Goal: Task Accomplishment & Management: Complete application form

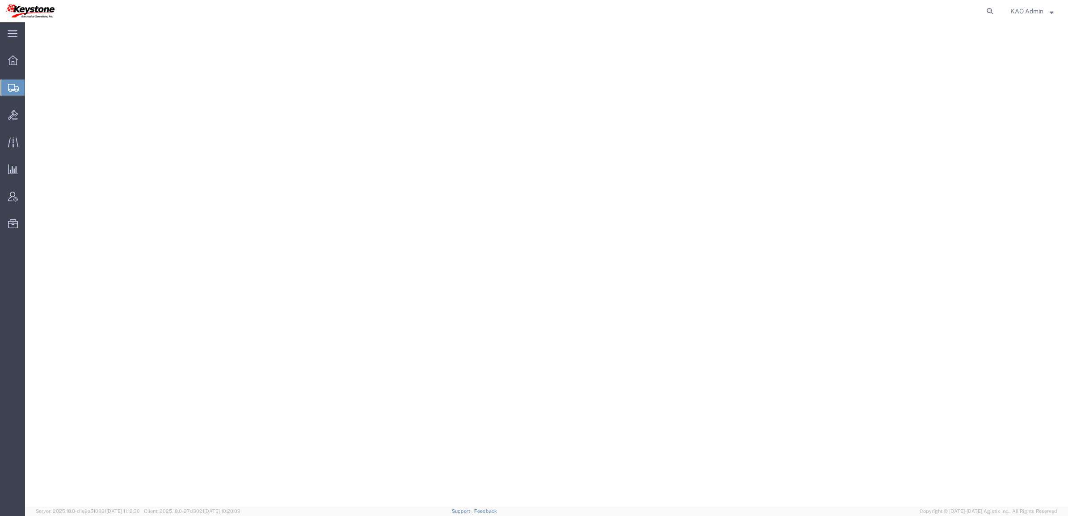
select select
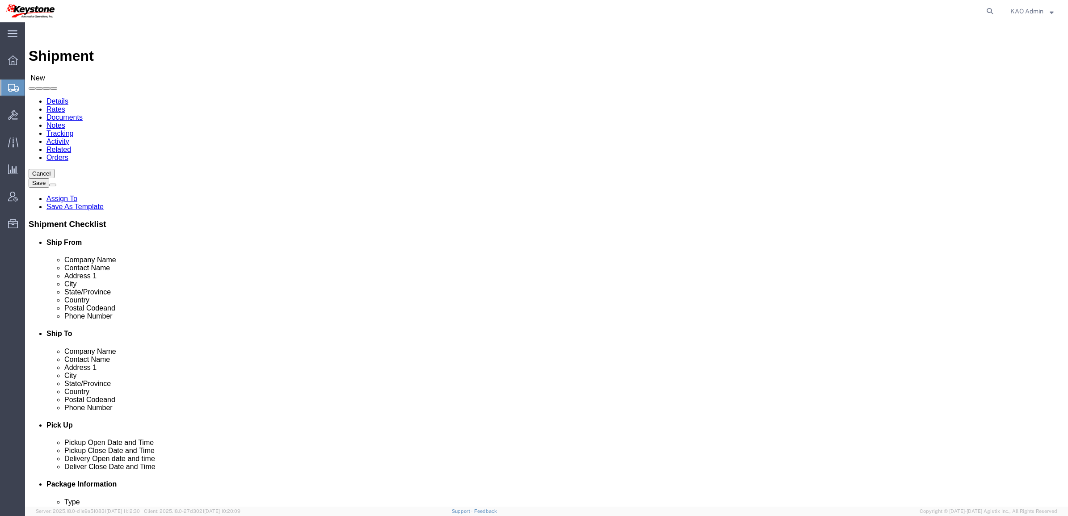
select select "MYPROFILE"
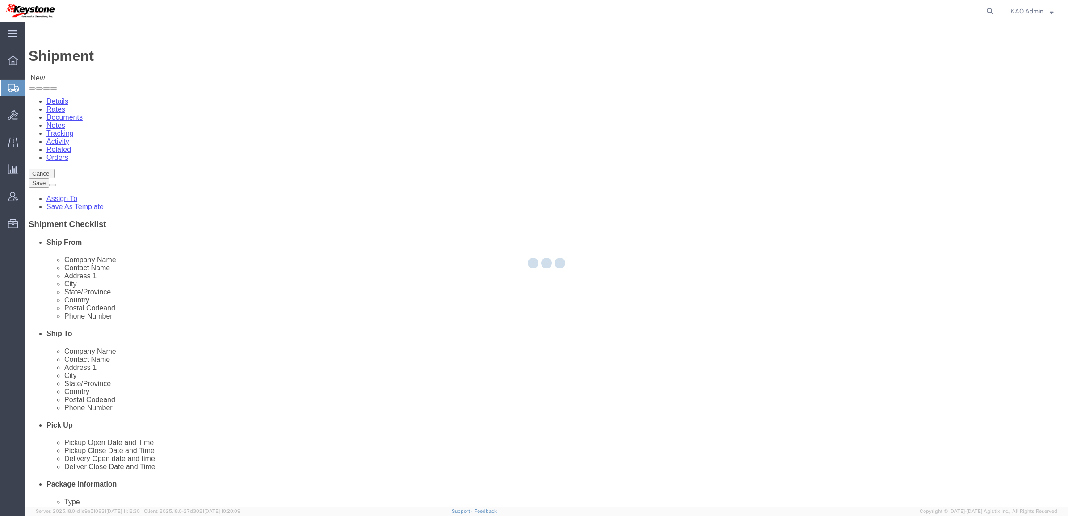
type input "KAO"
type input "KAO Admin"
type input "[STREET_ADDRESS]"
type input "[GEOGRAPHIC_DATA]"
type input "37211"
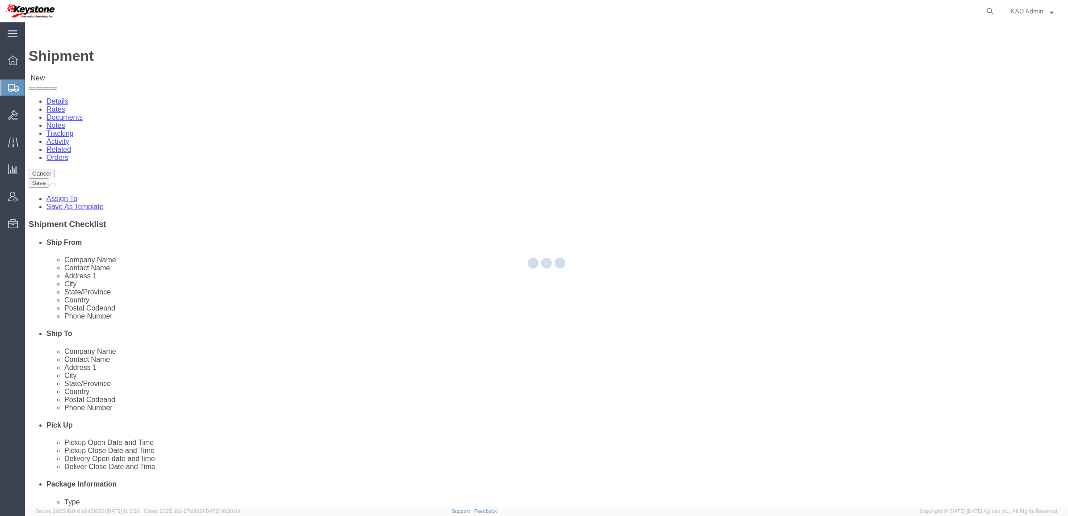
type input "[PHONE_NUMBER]"
type input "[EMAIL_ADDRESS][DOMAIN_NAME]"
checkbox input "true"
select select "TN"
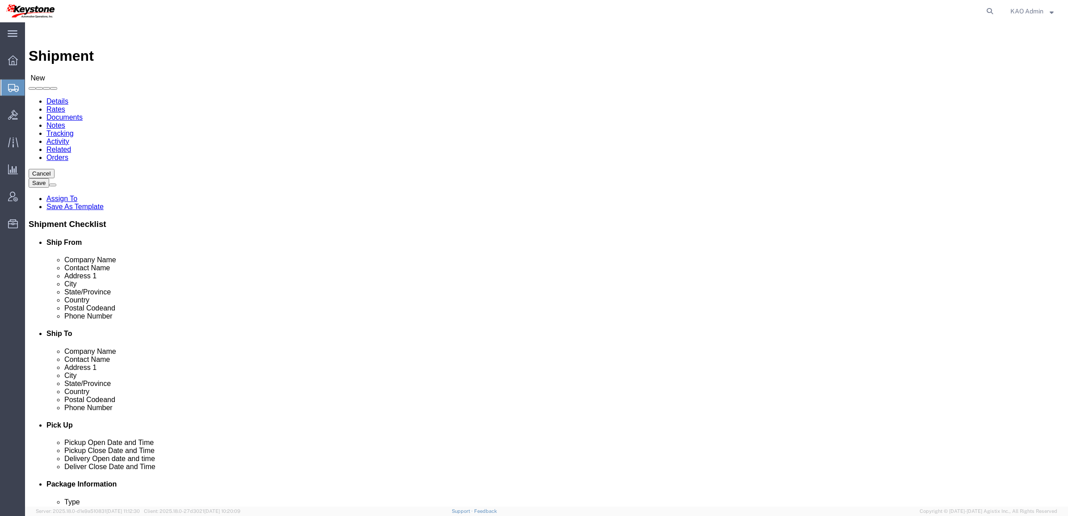
click at [0, 0] on span "Create Shipment" at bounding box center [0, 0] width 0 height 0
click input "text"
type input "Legend Rubber"
type input "Shipper"
type input "[STREET_ADDRESS]"
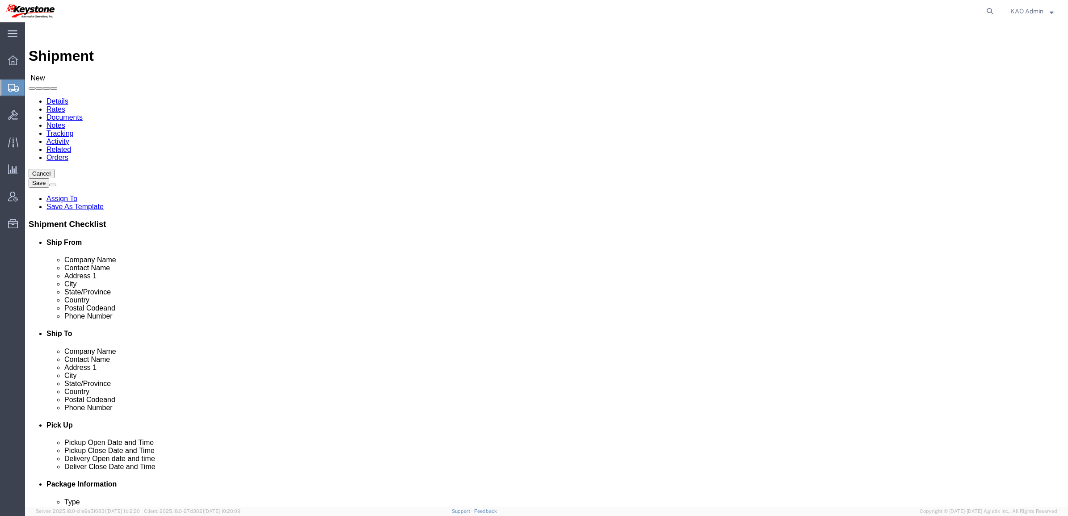
type input "Tillsonburg"
type input "o"
type input "ont"
type input "CAN"
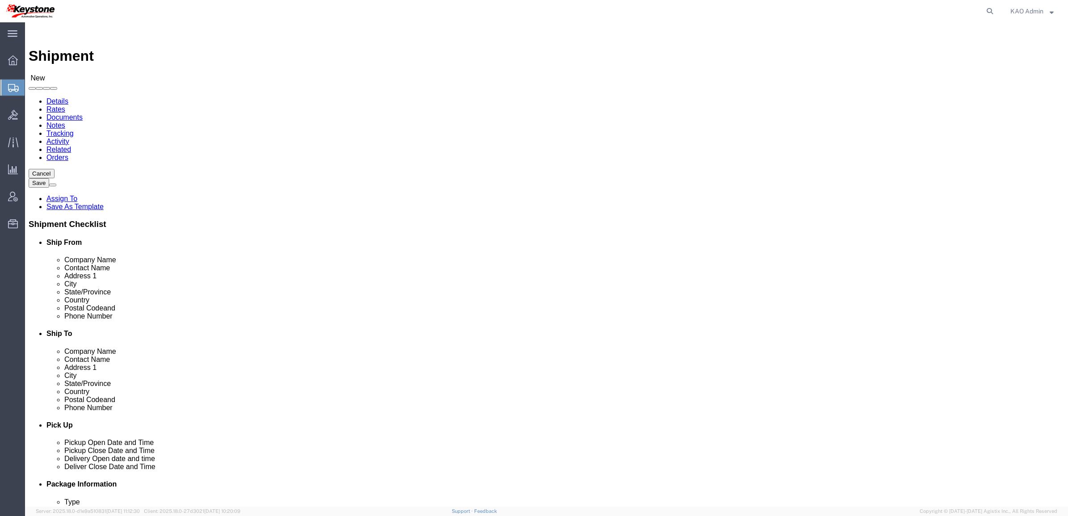
type input "ont"
select select "ON"
click input "text"
paste input "N4G 4G8"
type input "N4G 4G8"
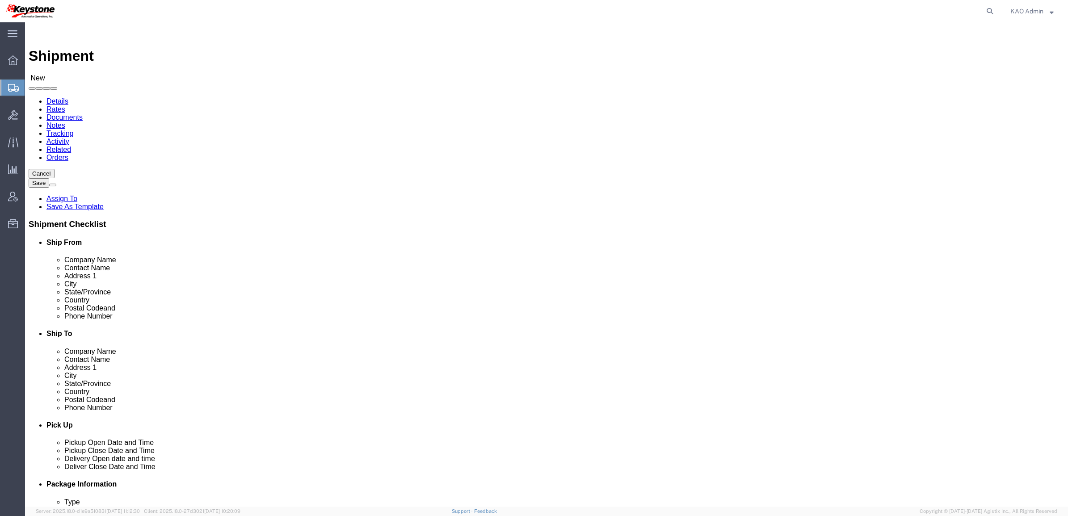
click input "text"
type input "6150000000"
type input "eastvale"
select select "30605"
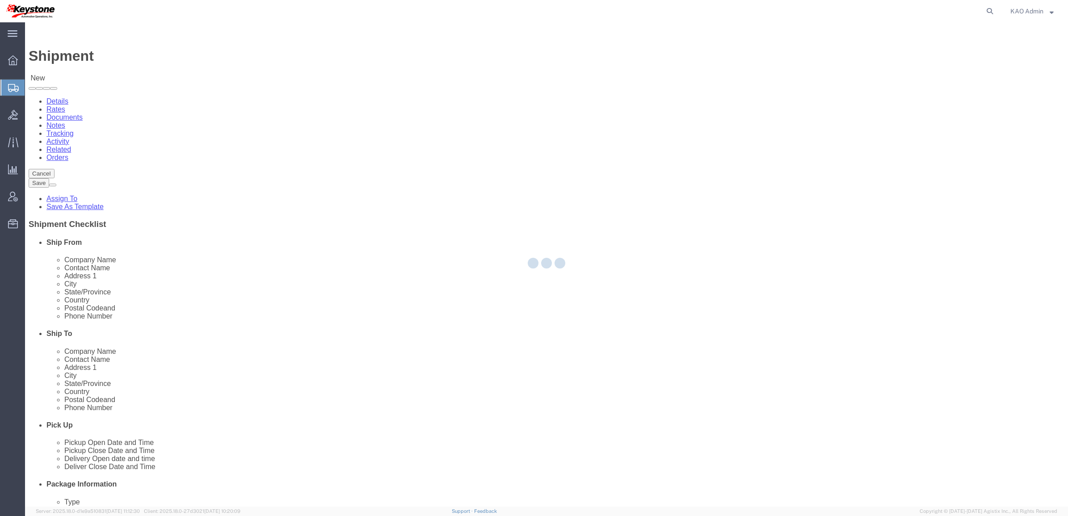
select select "CA"
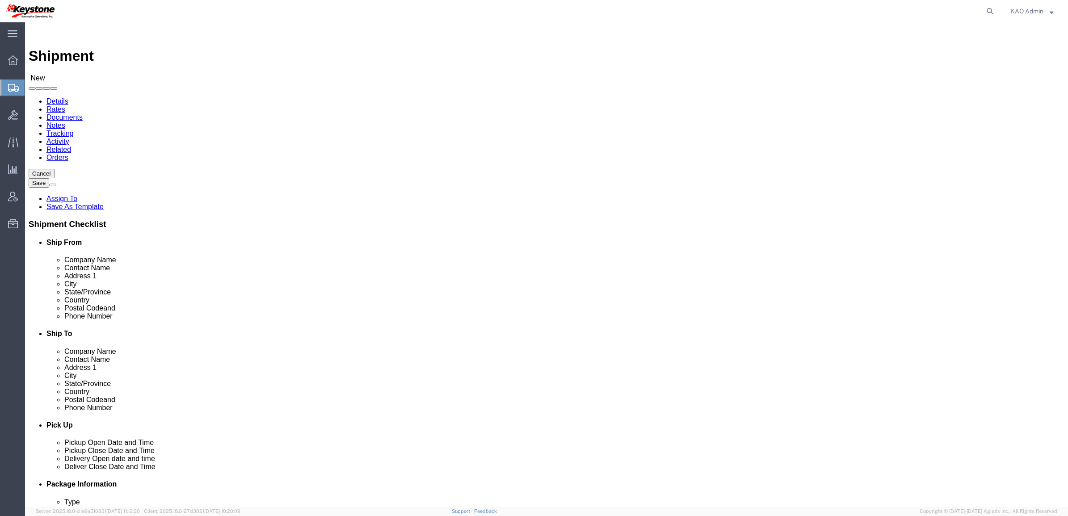
type input "8614"
type input "KAO"
type input "Receiver"
type input "[STREET_ADDRESS][PERSON_NAME]"
type input "Eastvale"
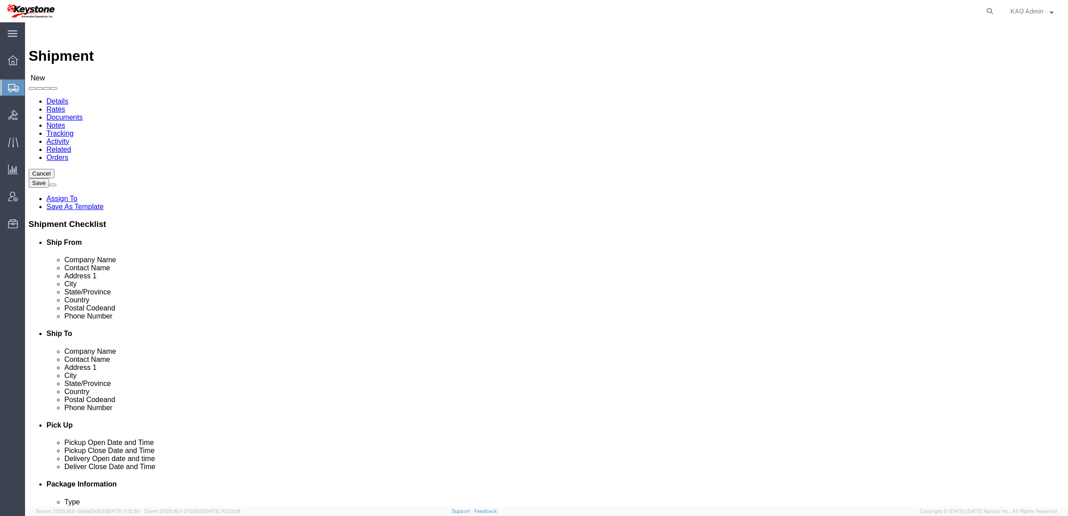
type input "91752"
type input "6150000000"
click label "Contact Name"
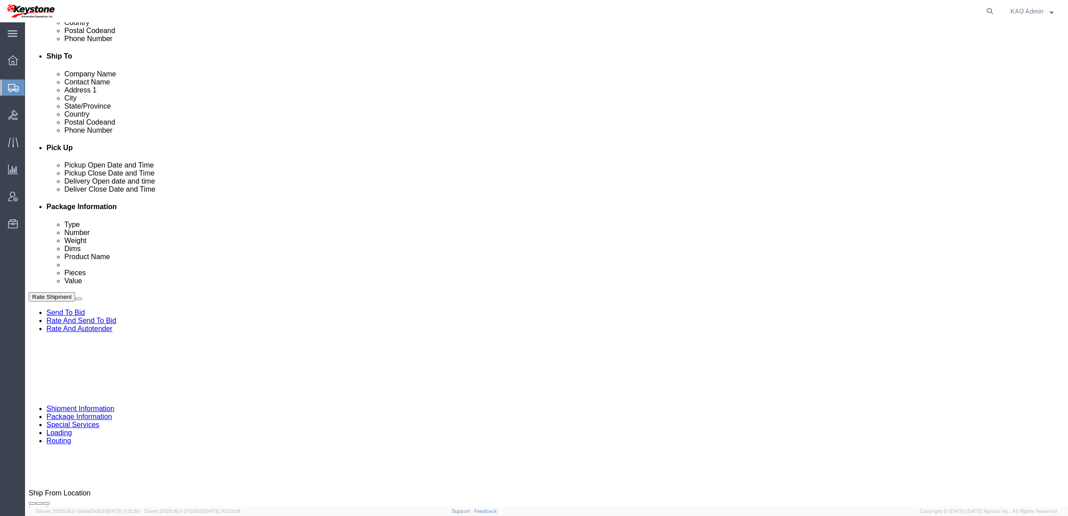
scroll to position [279, 0]
click div "Pickup Date and Time"
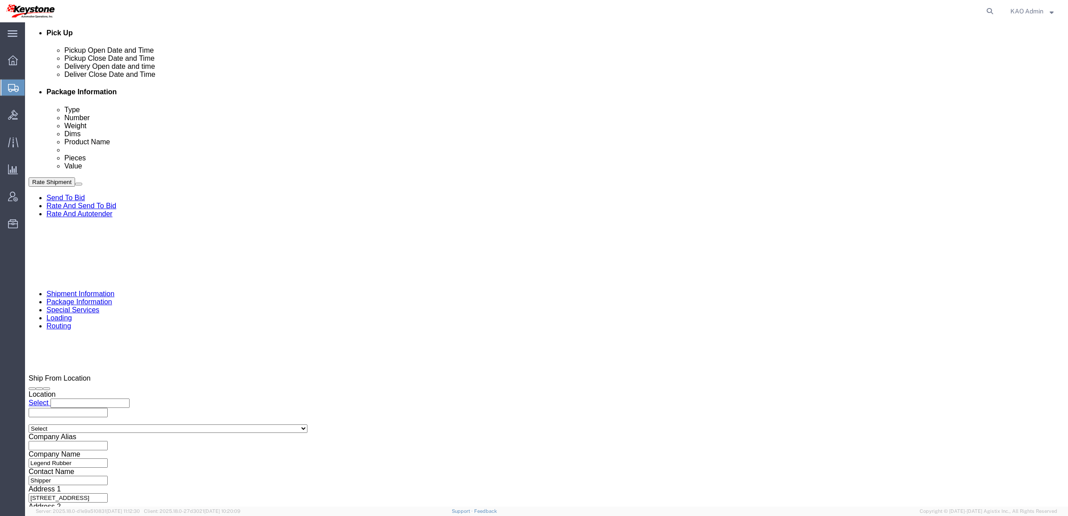
scroll to position [476, 0]
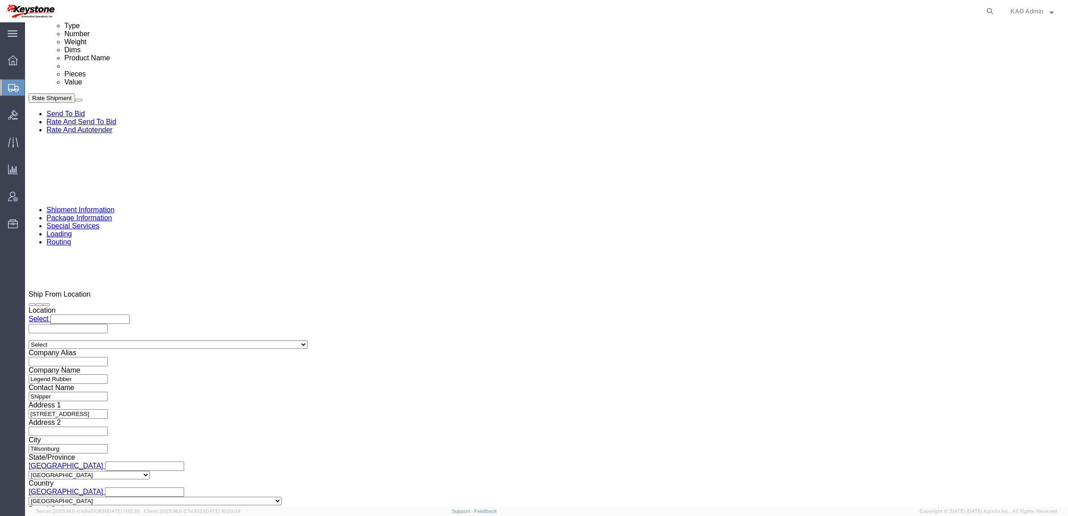
drag, startPoint x: 87, startPoint y: 361, endPoint x: 82, endPoint y: 373, distance: 13.9
click select "Select Air Less than Truckload Multi-Leg Ocean Freight Rail Small Parcel Truckl…"
select select "TL"
click select "Select Air Less than Truckload Multi-Leg Ocean Freight Rail Small Parcel Truckl…"
click link "Special Services"
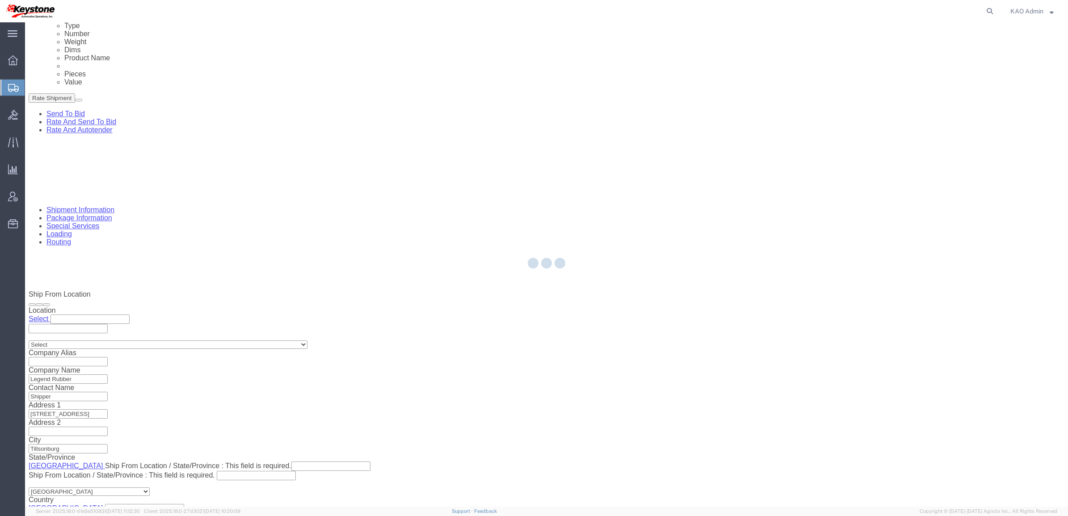
select select "30605"
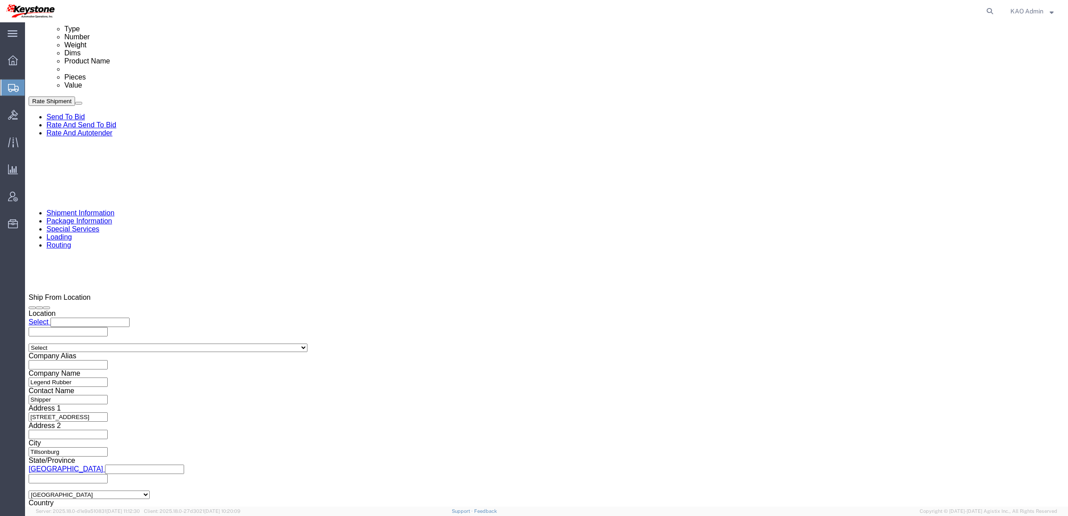
scroll to position [429, 0]
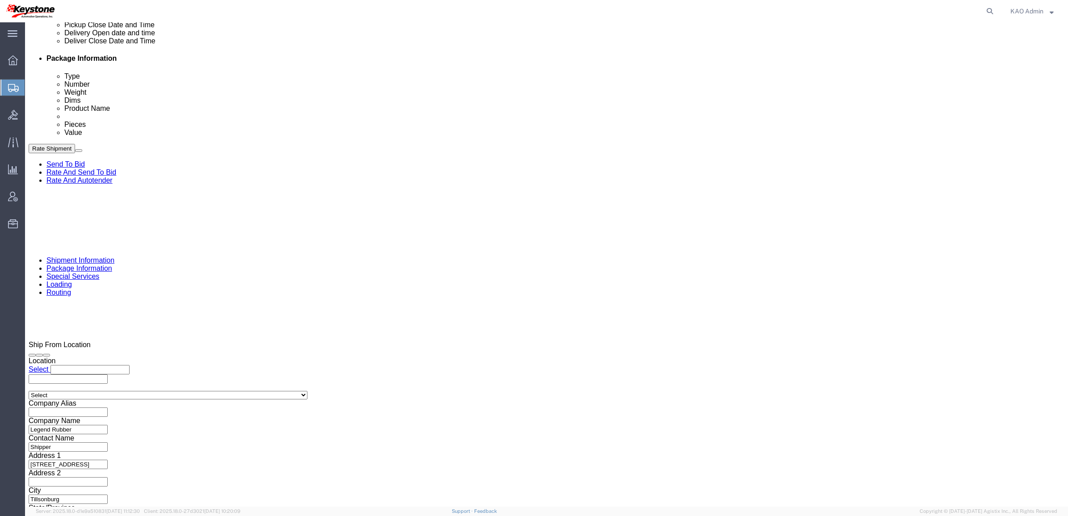
select select
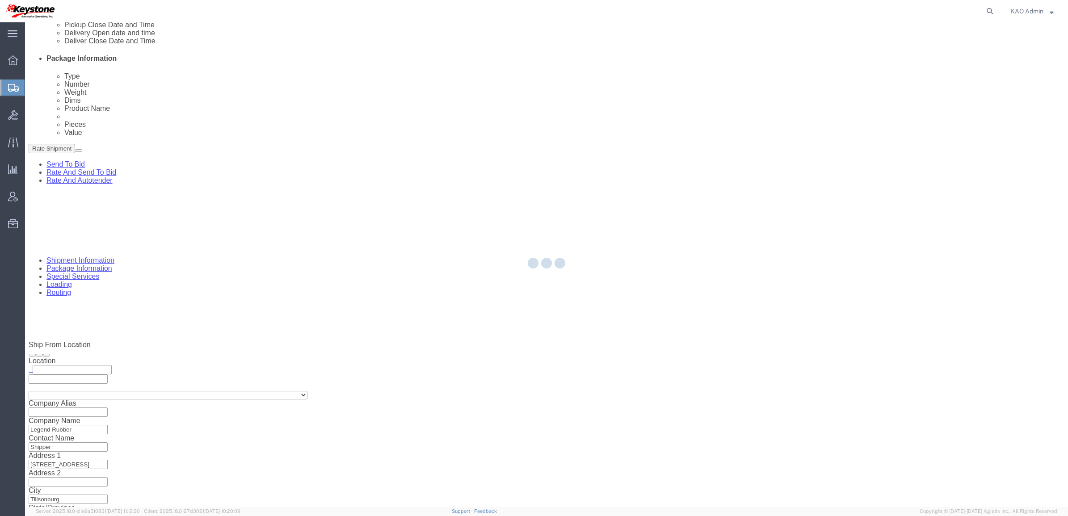
scroll to position [1019, 0]
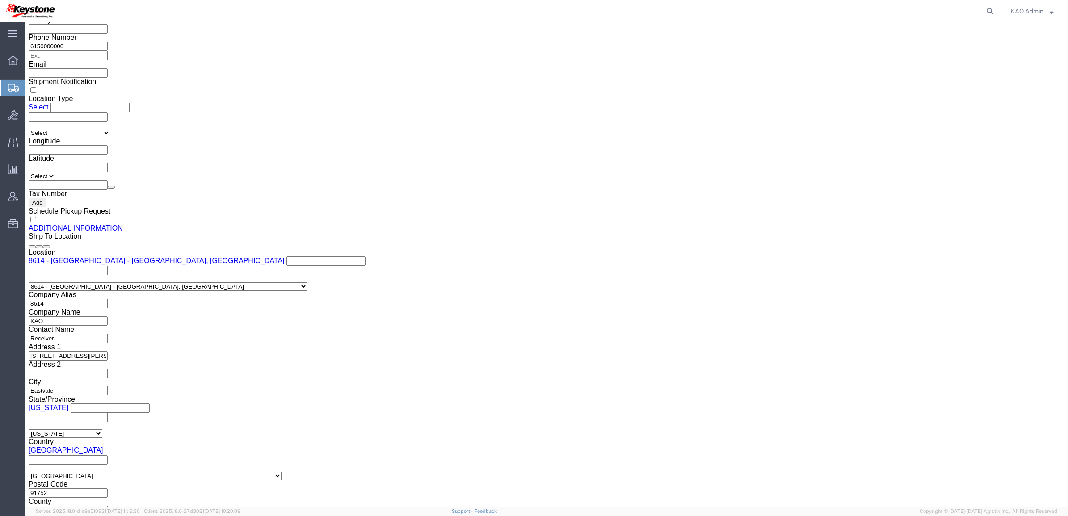
click span "56781853"
copy span "56781853"
click link "Shipment Information"
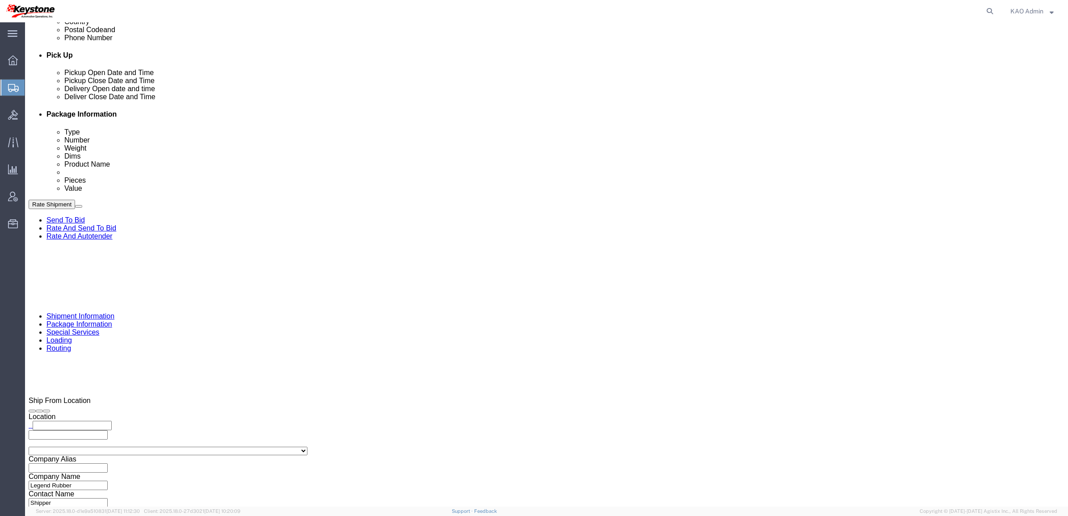
scroll to position [261, 0]
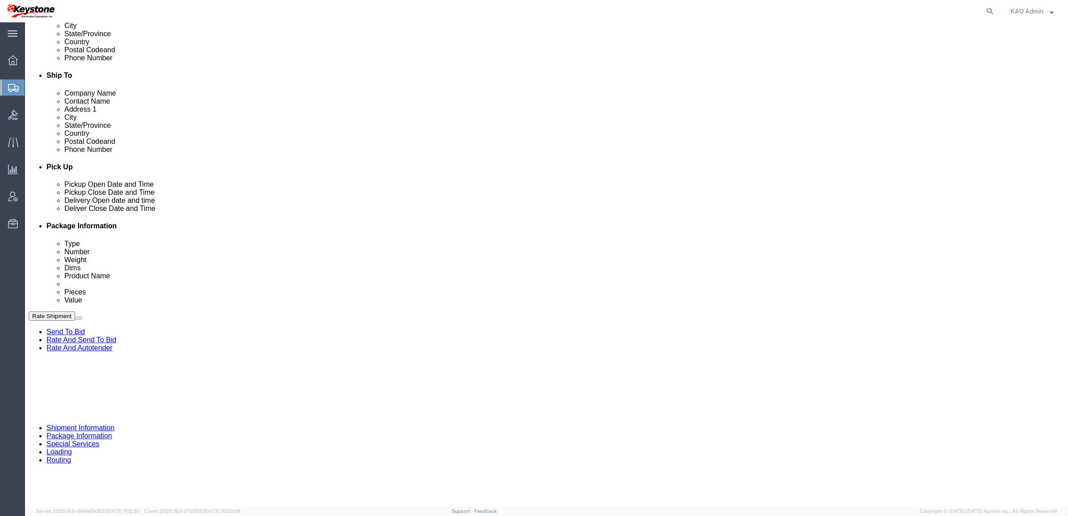
click icon
drag, startPoint x: 174, startPoint y: 254, endPoint x: 174, endPoint y: 263, distance: 8.9
click select "Select Buyer Cost Center Department Operations Number Order Number Sales Person"
select select "COSTCENTER"
click select "Select Buyer Cost Center Department Operations Number Order Number Sales Person"
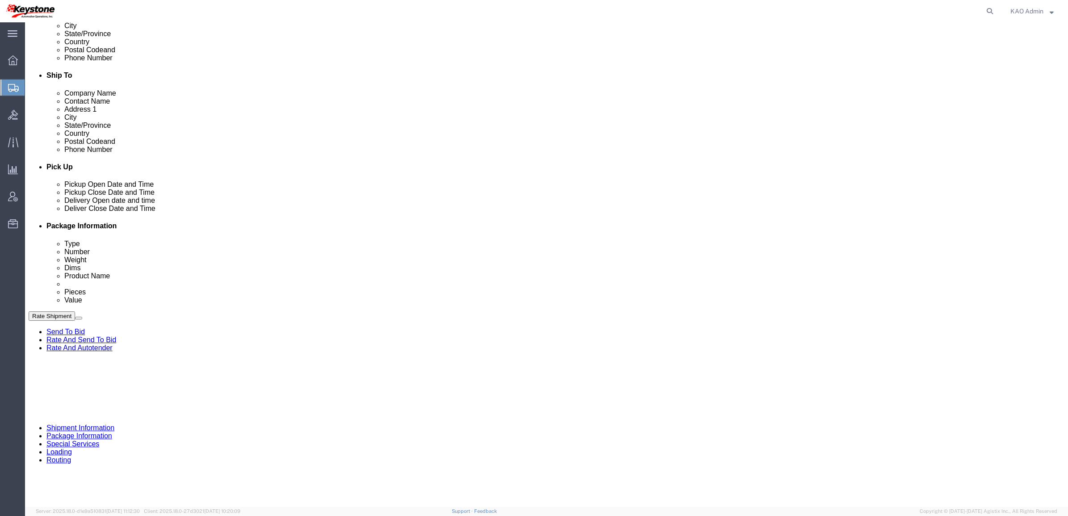
type input "8614"
click input "text"
type input "8614"
click div "Billing Location Select Select My Profile Location 3597 - Chrome Enhancements 8…"
click icon
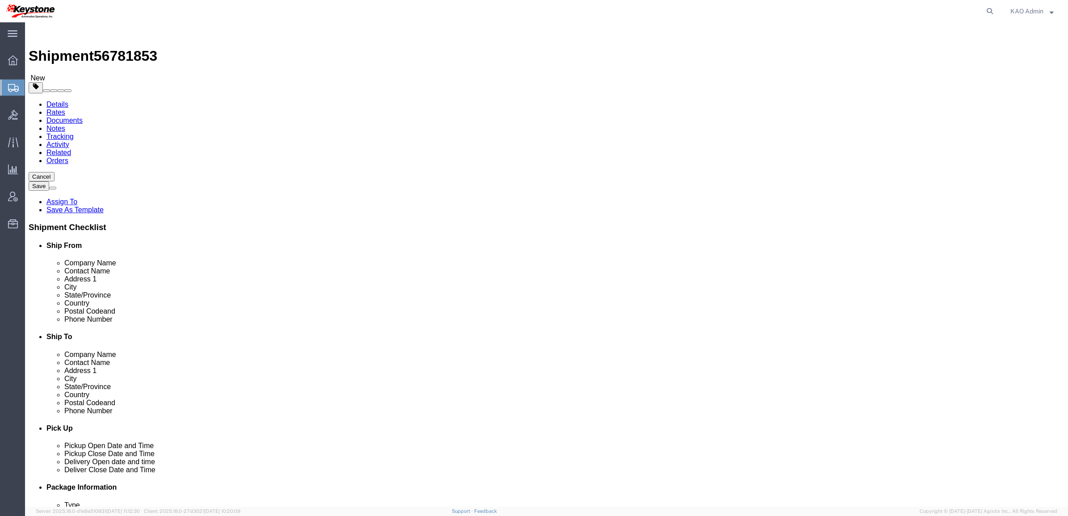
click select "Select Bale(s) Basket(s) Bolt(s) Bottle(s) Buckets Bulk Bundle(s) Can(s) Cardbo…"
select select "YRPK"
click select "Select Bale(s) Basket(s) Bolt(s) Bottle(s) Buckets Bulk Bundle(s) Can(s) Cardbo…"
type input "6"
type input "80"
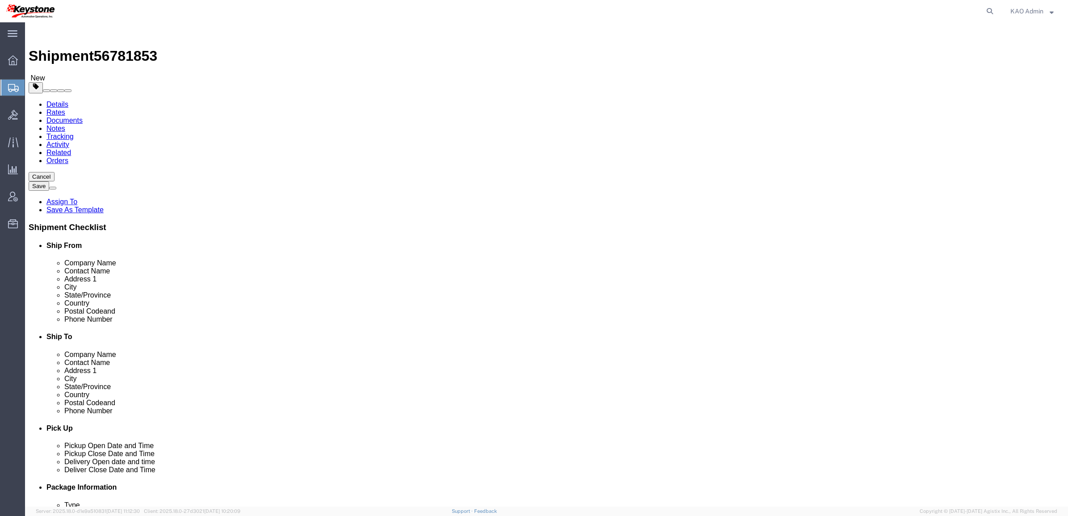
type input "62"
type input "58"
type input "3500"
click link "Add Content"
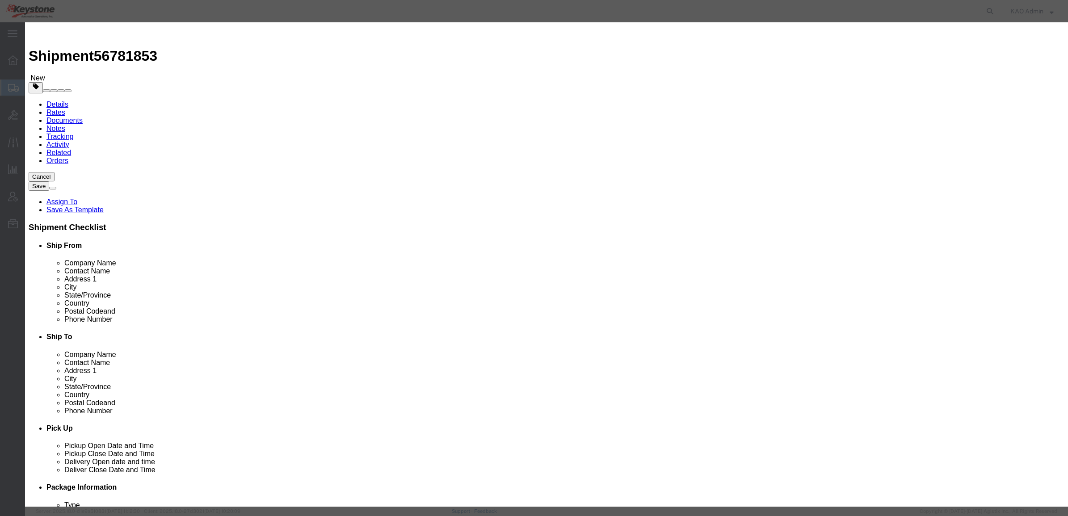
click input "text"
click strong "Other"
type input "Other"
click input "0"
select select "LBS"
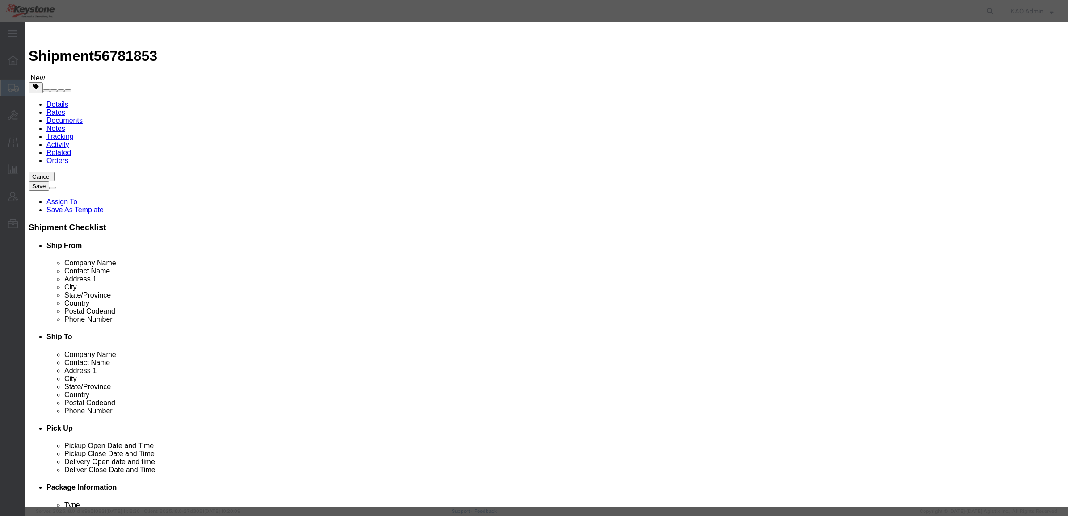
select select "USD"
select select
type input "6"
type input "1"
click button "Save & Close"
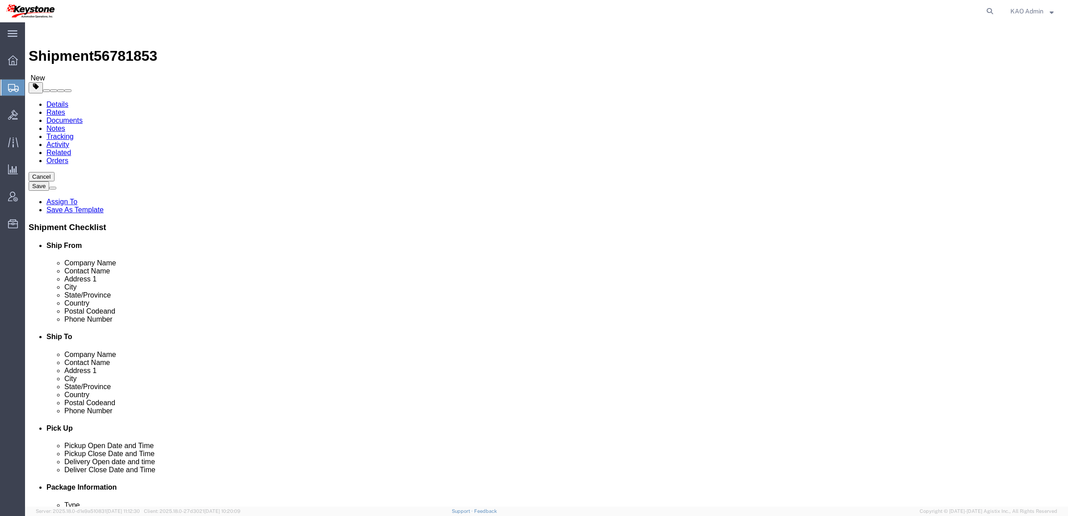
click icon
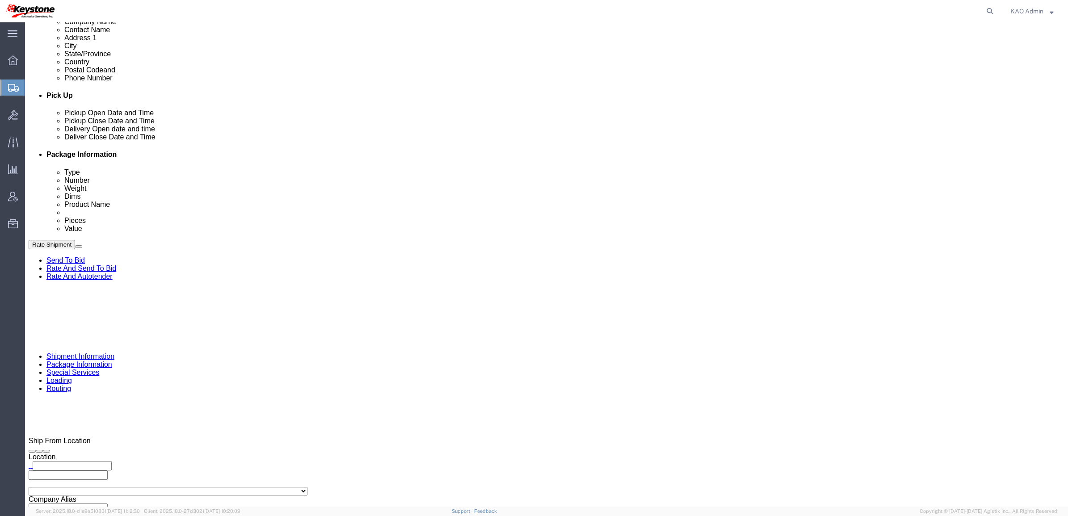
scroll to position [335, 0]
click select "Select Account Type Activity ID Airline Appointment Number ASN Batch Request # …"
select select "BOL"
click select "Select Account Type Activity ID Airline Appointment Number ASN Batch Request # …"
paste input "56781853"
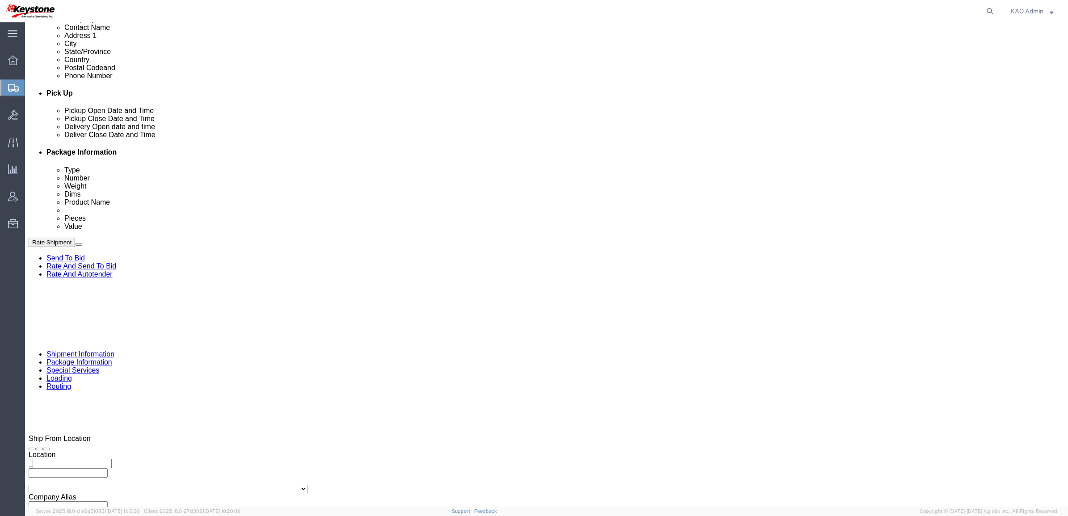
type input "56781853"
click div "References Add reference"
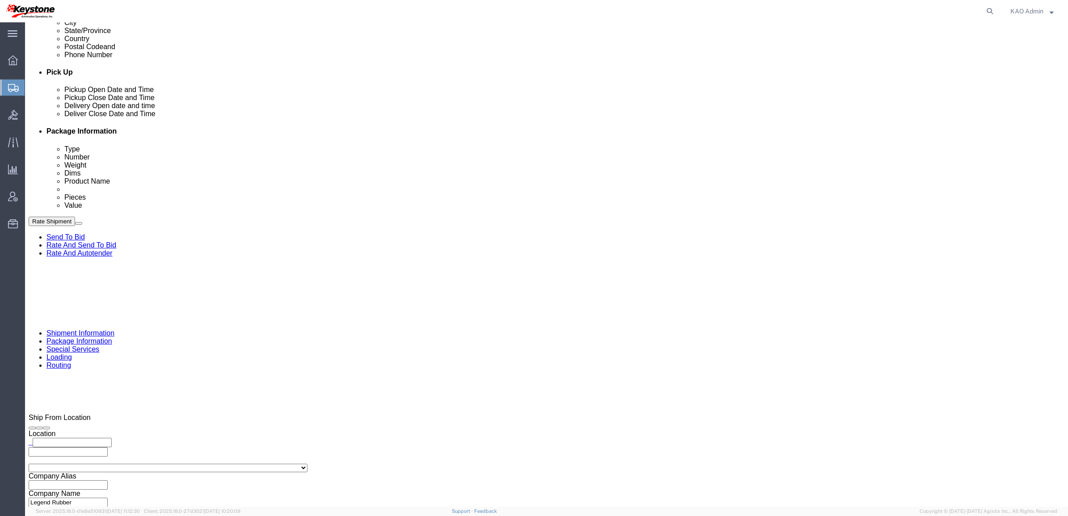
scroll to position [94, 0]
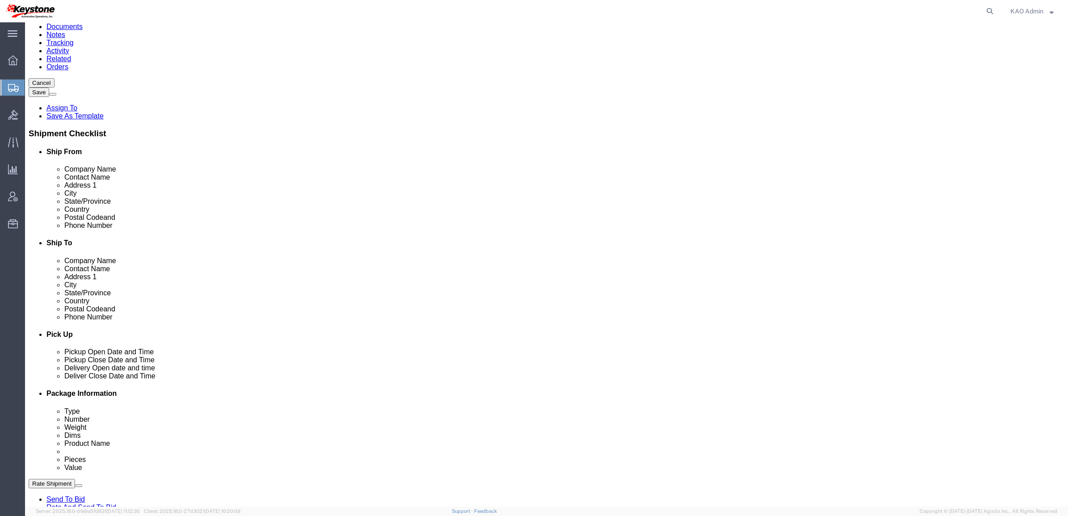
click link "Rates"
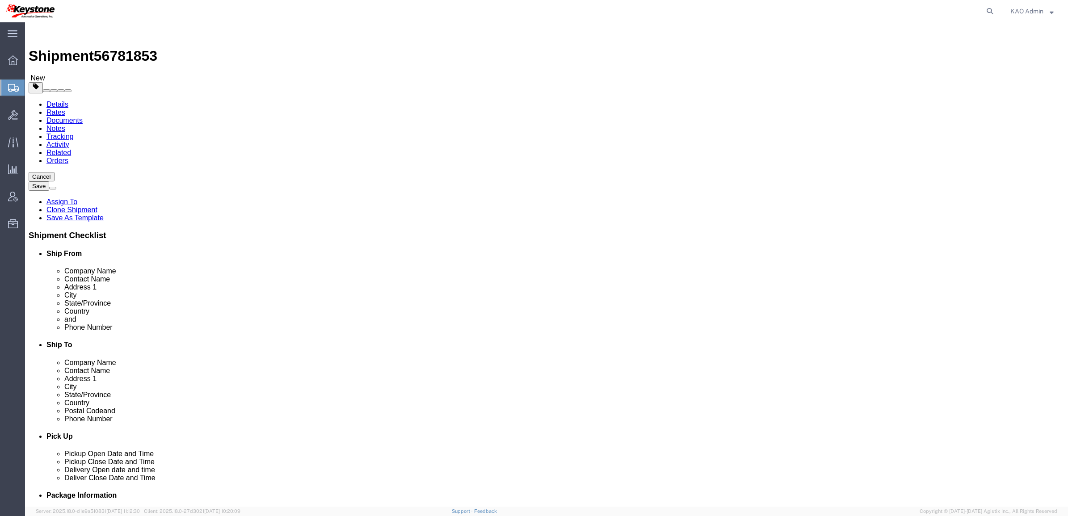
drag, startPoint x: 848, startPoint y: 80, endPoint x: 877, endPoint y: 22, distance: 64.7
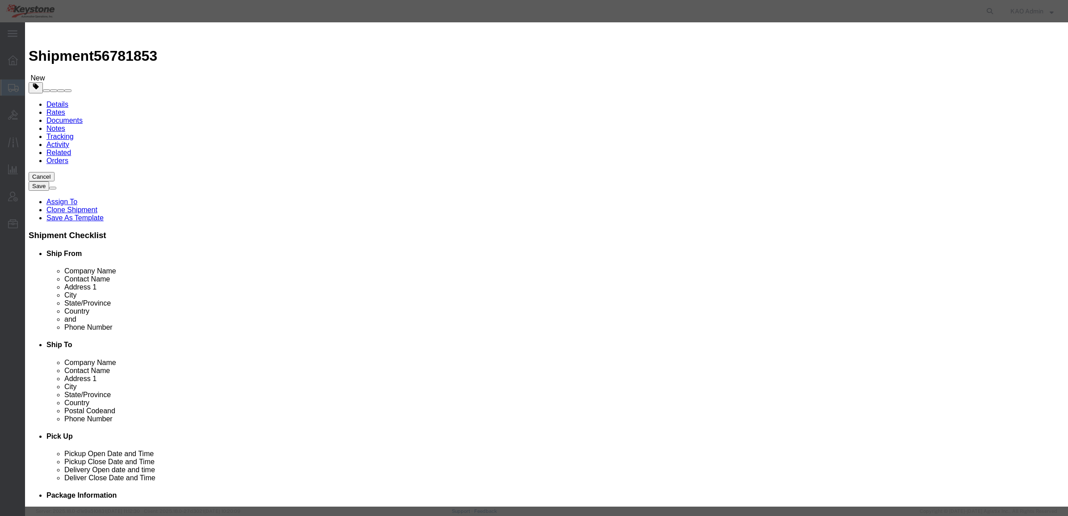
select select "4622"
select select "13989"
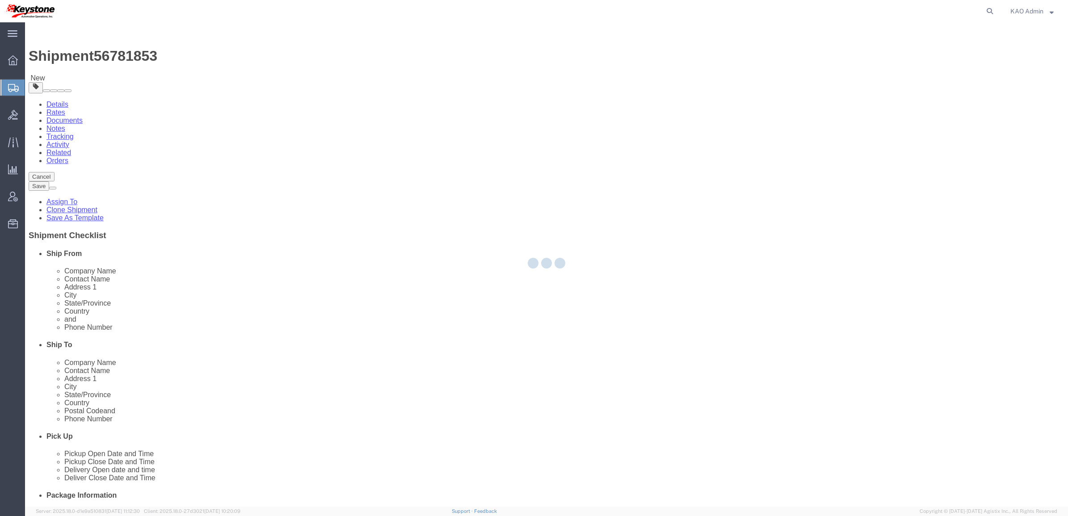
click at [664, 157] on div at bounding box center [546, 264] width 1043 height 484
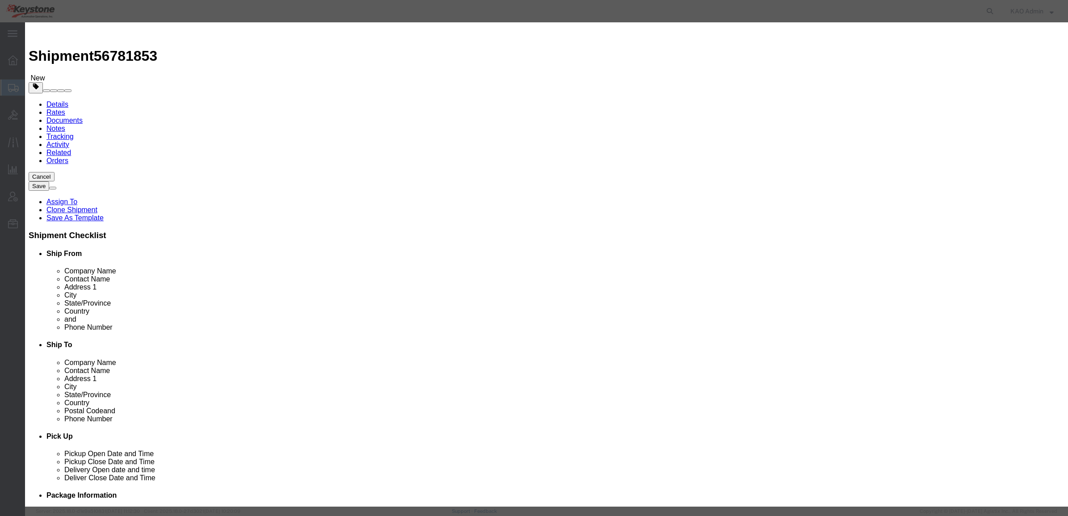
type input "3650"
type input "3,650.00"
paste input "56781853"
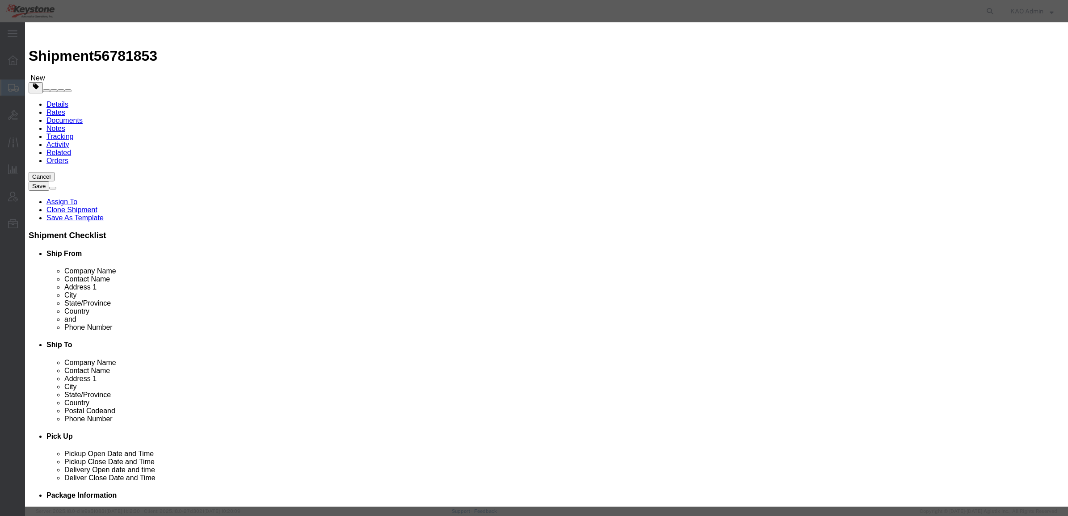
type input "56781853"
type input "N/A"
type input "6150000000"
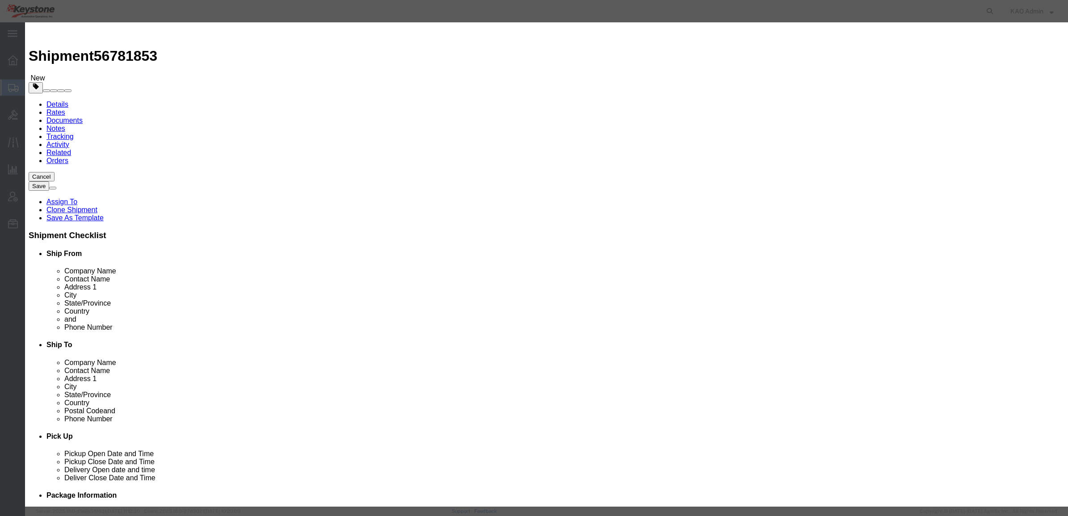
drag, startPoint x: 652, startPoint y: 249, endPoint x: 612, endPoint y: 133, distance: 122.3
